Goal: Information Seeking & Learning: Learn about a topic

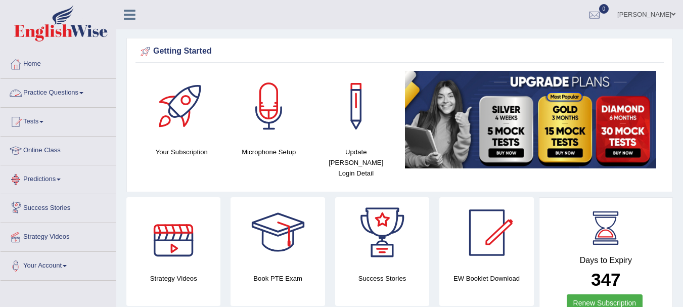
click at [31, 88] on link "Practice Questions" at bounding box center [58, 91] width 115 height 25
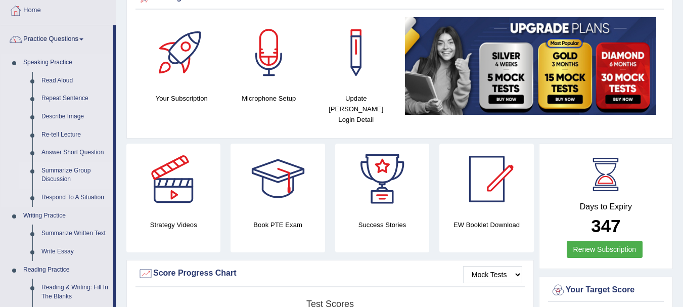
scroll to position [162, 0]
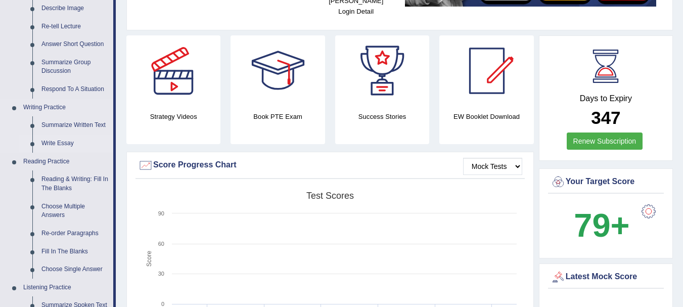
click at [60, 143] on link "Write Essay" at bounding box center [75, 143] width 76 height 18
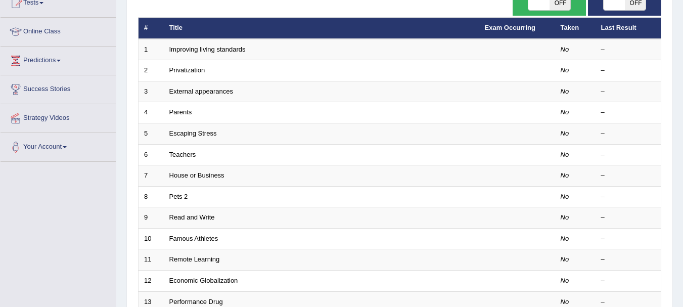
scroll to position [121, 0]
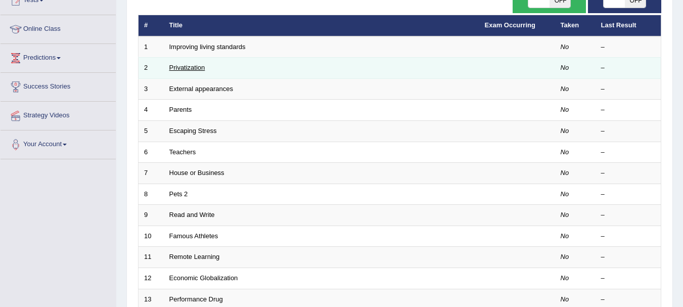
click at [196, 69] on link "Privatization" at bounding box center [187, 68] width 36 height 8
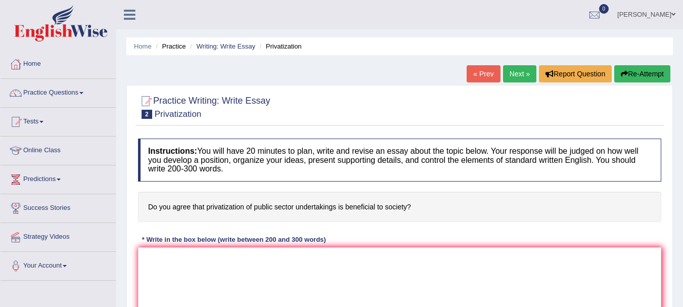
click at [478, 77] on link "« Prev" at bounding box center [482, 73] width 33 height 17
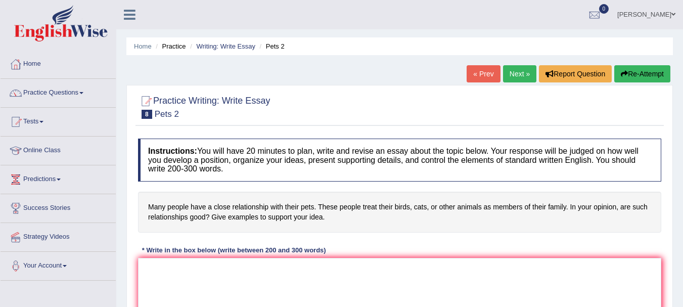
click at [508, 73] on link "Next »" at bounding box center [519, 73] width 33 height 17
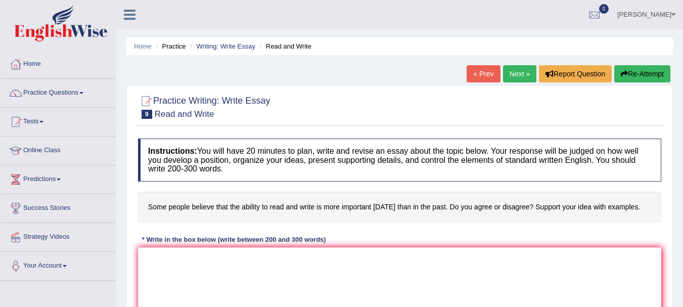
click at [508, 73] on link "Next »" at bounding box center [519, 73] width 33 height 17
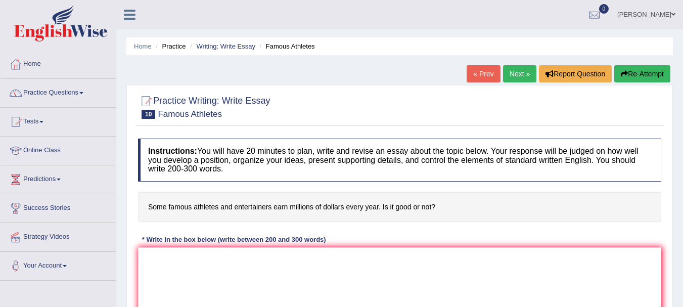
click at [508, 73] on link "Next »" at bounding box center [519, 73] width 33 height 17
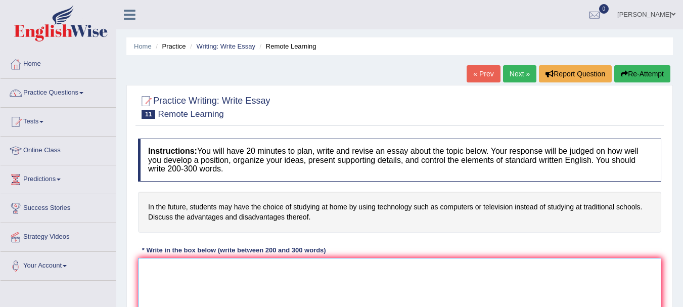
click at [306, 300] on textarea at bounding box center [399, 307] width 523 height 98
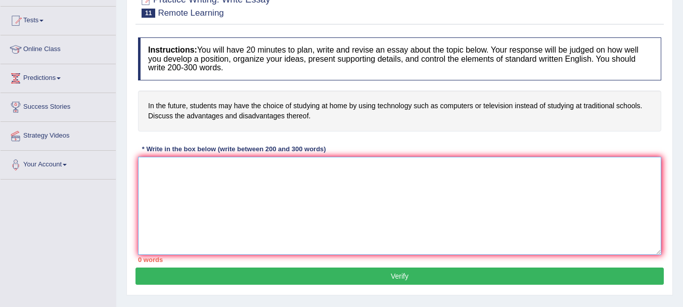
scroll to position [102, 0]
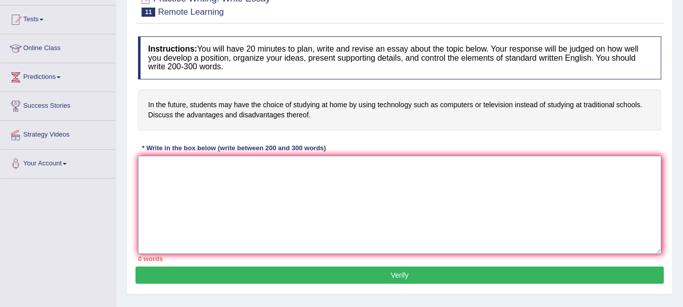
click at [451, 188] on textarea at bounding box center [399, 205] width 523 height 98
click at [328, 201] on textarea at bounding box center [399, 205] width 523 height 98
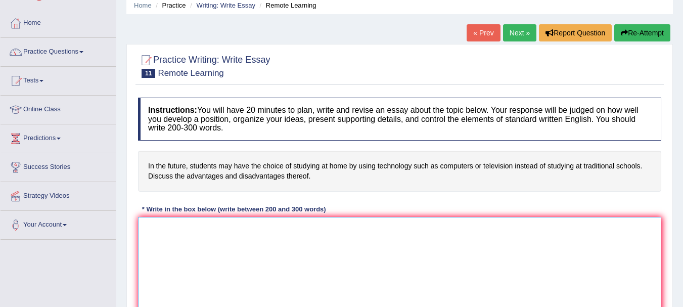
scroll to position [38, 0]
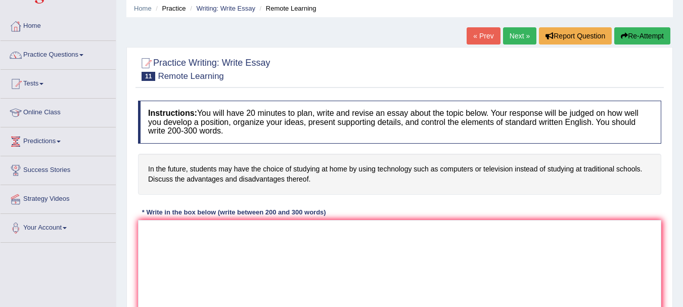
click at [519, 36] on link "Next »" at bounding box center [519, 35] width 33 height 17
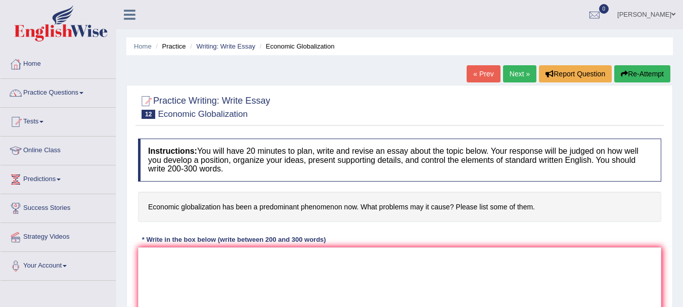
click at [519, 70] on link "Next »" at bounding box center [519, 73] width 33 height 17
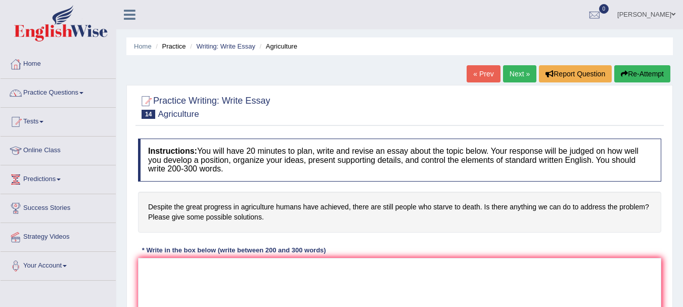
click at [519, 70] on link "Next »" at bounding box center [519, 73] width 33 height 17
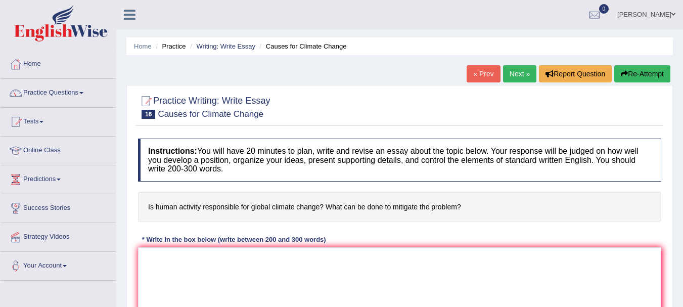
click at [519, 70] on link "Next »" at bounding box center [519, 73] width 33 height 17
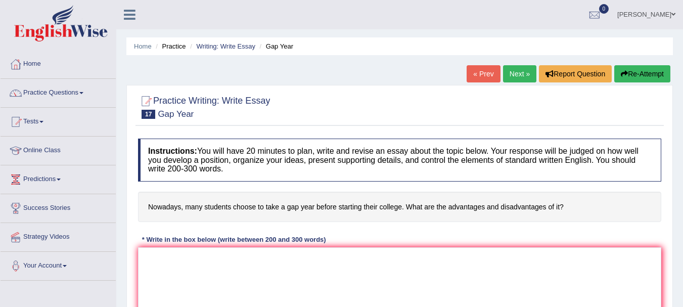
click at [519, 68] on link "Next »" at bounding box center [519, 73] width 33 height 17
click at [519, 71] on link "Next »" at bounding box center [519, 73] width 33 height 17
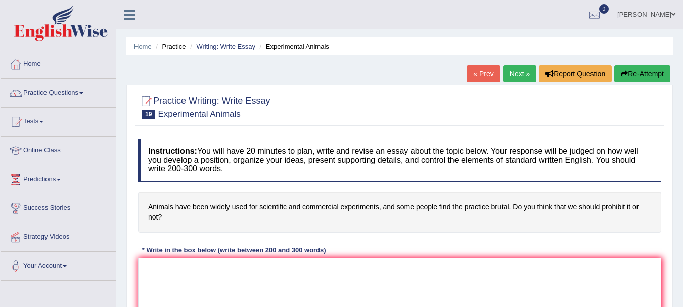
click at [519, 71] on link "Next »" at bounding box center [519, 73] width 33 height 17
click at [39, 179] on link "Predictions" at bounding box center [58, 177] width 115 height 25
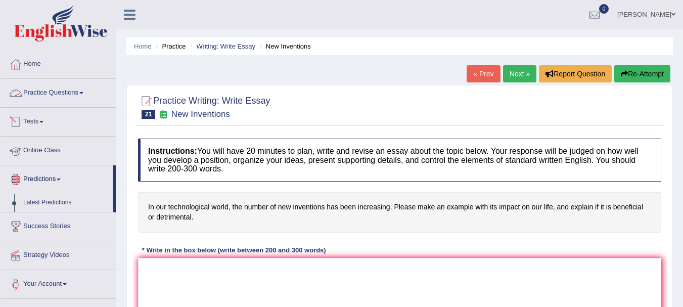
click at [43, 92] on link "Practice Questions" at bounding box center [58, 91] width 115 height 25
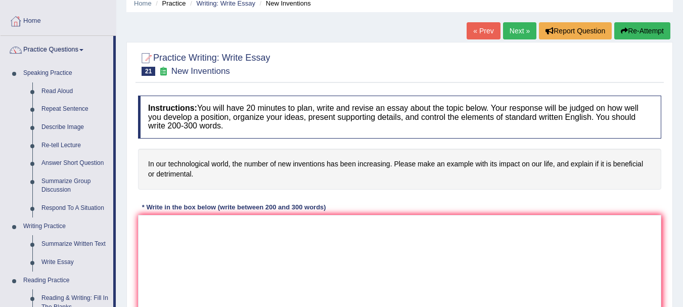
scroll to position [44, 0]
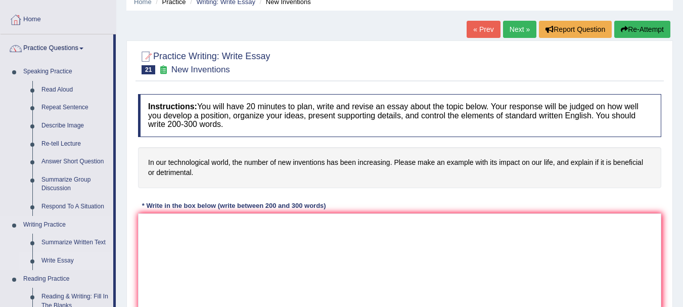
click at [60, 260] on link "Write Essay" at bounding box center [75, 261] width 76 height 18
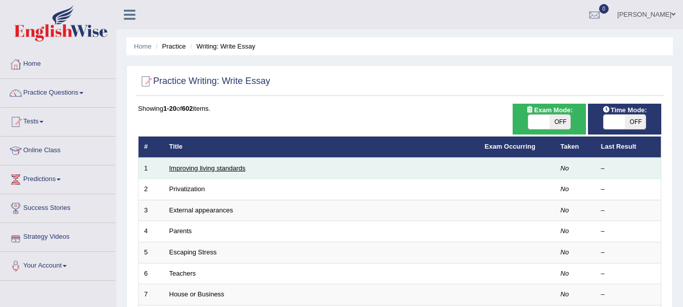
click at [184, 166] on link "Improving living standards" at bounding box center [207, 168] width 76 height 8
